Goal: Navigation & Orientation: Find specific page/section

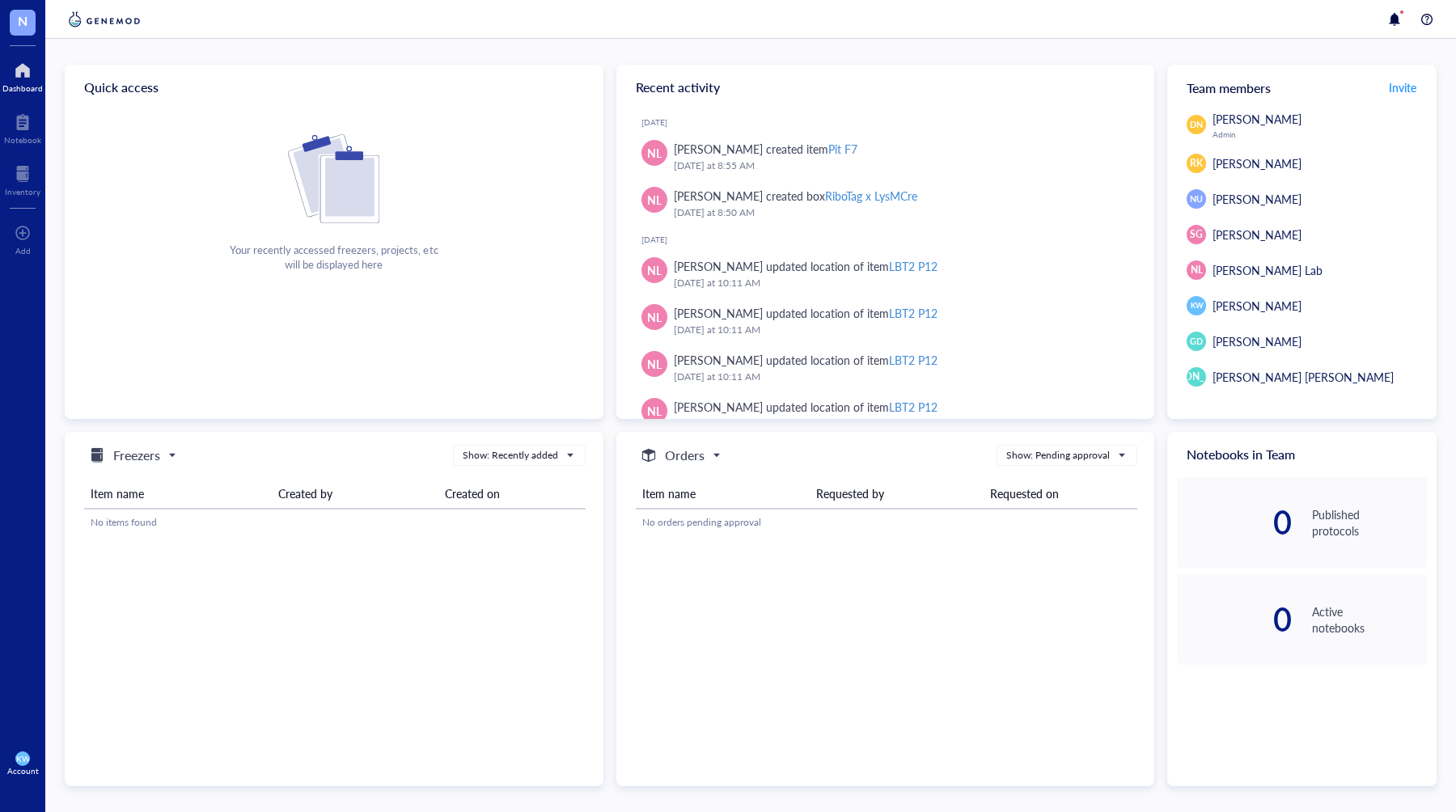
click at [24, 82] on div at bounding box center [22, 70] width 40 height 26
click at [15, 177] on div at bounding box center [23, 174] width 35 height 26
